Goal: Task Accomplishment & Management: Manage account settings

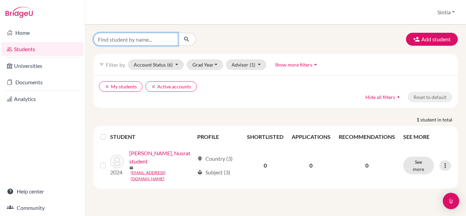
click at [155, 42] on input "Find student by name..." at bounding box center [136, 39] width 85 height 13
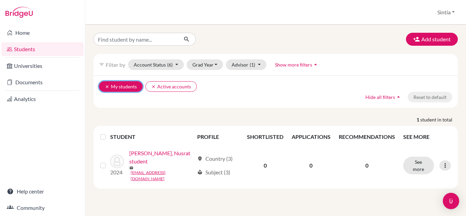
click at [107, 87] on icon "clear" at bounding box center [107, 86] width 5 height 5
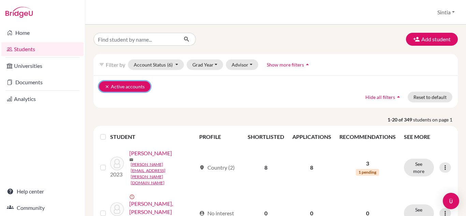
click at [107, 87] on icon "clear" at bounding box center [107, 86] width 5 height 5
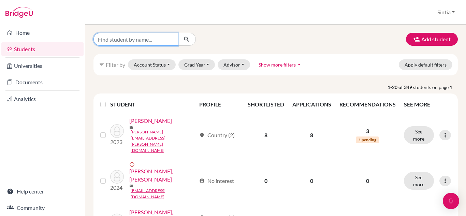
click at [122, 42] on input "Find student by name..." at bounding box center [136, 39] width 85 height 13
type input "[PERSON_NAME]"
click button "submit" at bounding box center [187, 39] width 18 height 13
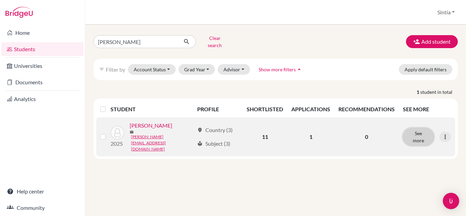
click at [420, 130] on button "See more" at bounding box center [418, 137] width 31 height 18
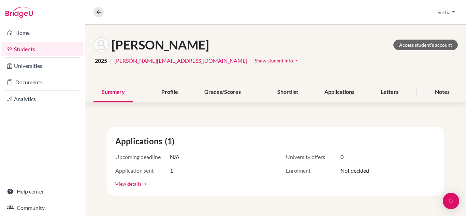
scroll to position [25, 0]
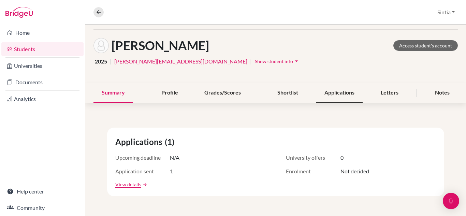
click at [345, 89] on div "Applications" at bounding box center [339, 93] width 46 height 20
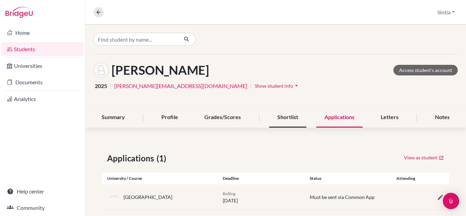
scroll to position [10, 0]
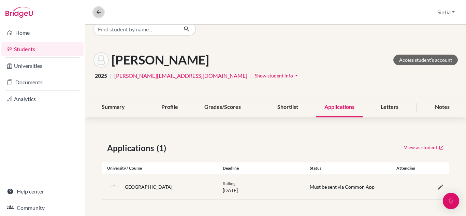
click at [96, 10] on icon at bounding box center [99, 12] width 6 height 6
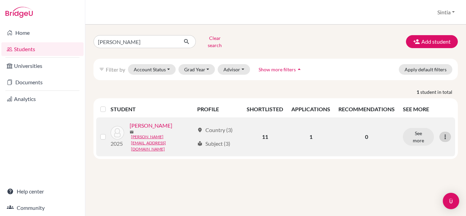
click at [447, 133] on icon at bounding box center [445, 136] width 7 height 7
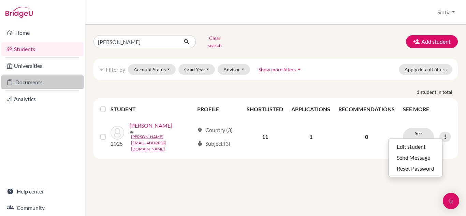
click at [37, 80] on link "Documents" at bounding box center [42, 82] width 82 height 14
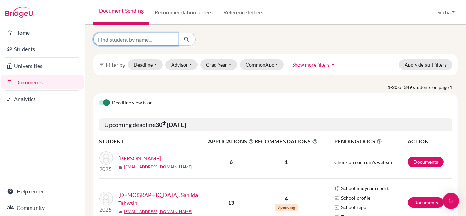
click at [123, 44] on input "Find student by name..." at bounding box center [136, 39] width 85 height 13
type input "[PERSON_NAME]"
click at [185, 38] on icon "submit" at bounding box center [186, 39] width 7 height 7
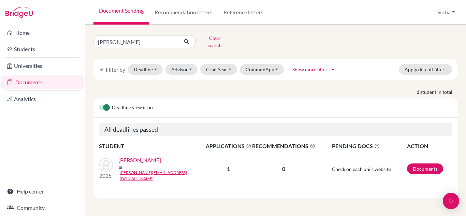
click at [144, 157] on link "[PERSON_NAME]" at bounding box center [139, 160] width 43 height 8
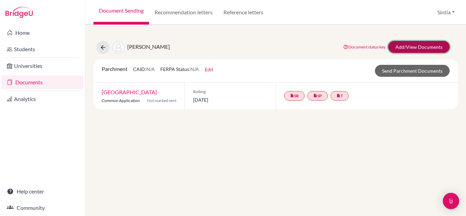
click at [433, 47] on link "Add/View Documents" at bounding box center [419, 47] width 61 height 12
